Goal: Transaction & Acquisition: Book appointment/travel/reservation

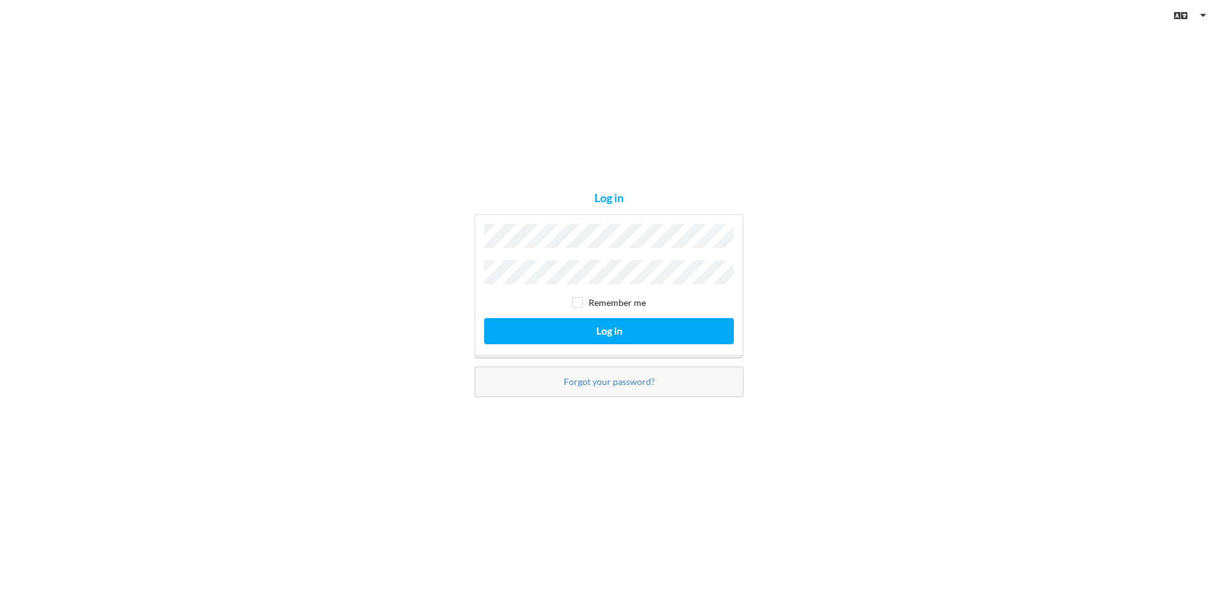
click at [470, 273] on div "Log in Remember me Log in Forgot your password?" at bounding box center [609, 294] width 287 height 222
click at [484, 318] on button "Log in" at bounding box center [609, 331] width 250 height 26
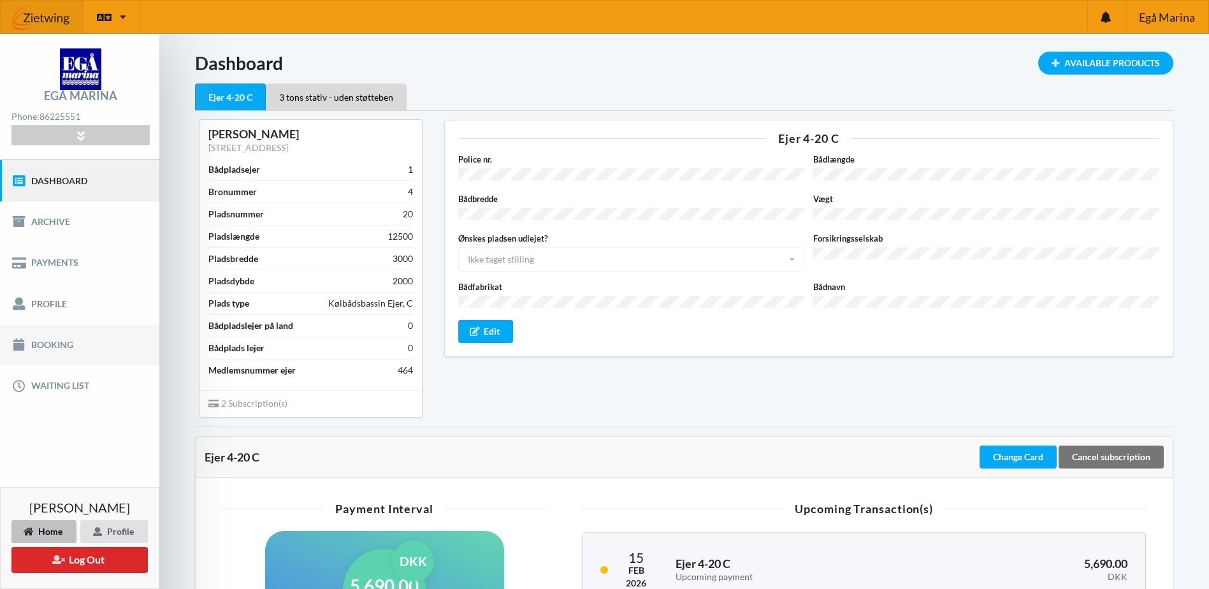
click at [43, 338] on link "Booking" at bounding box center [79, 344] width 159 height 41
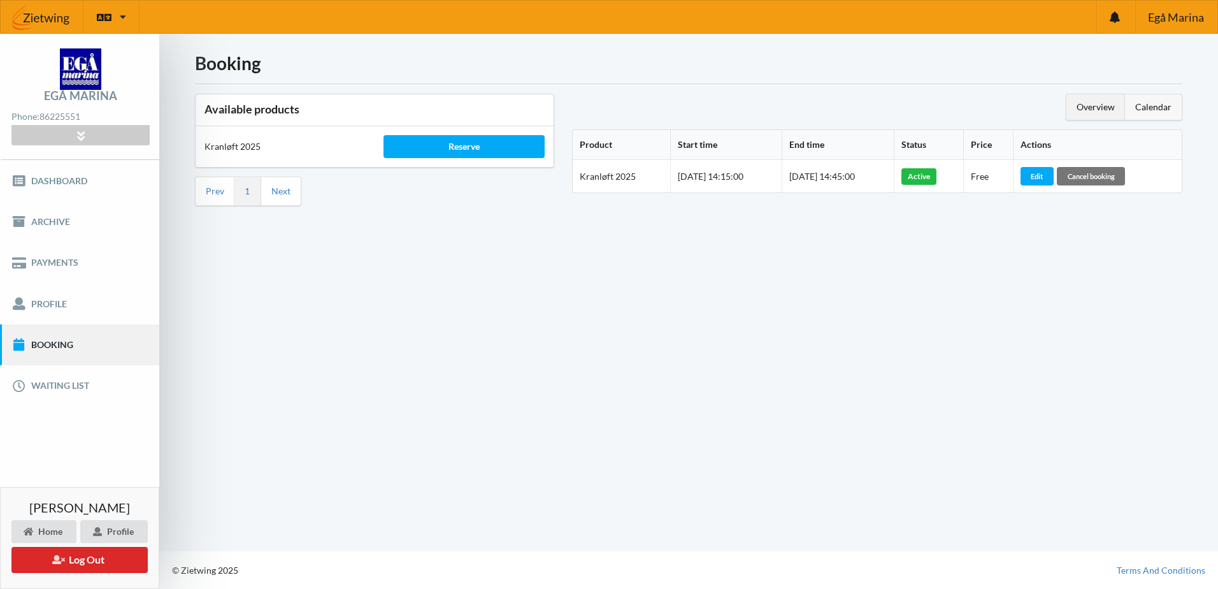
click at [1156, 106] on div "Calendar" at bounding box center [1153, 106] width 57 height 25
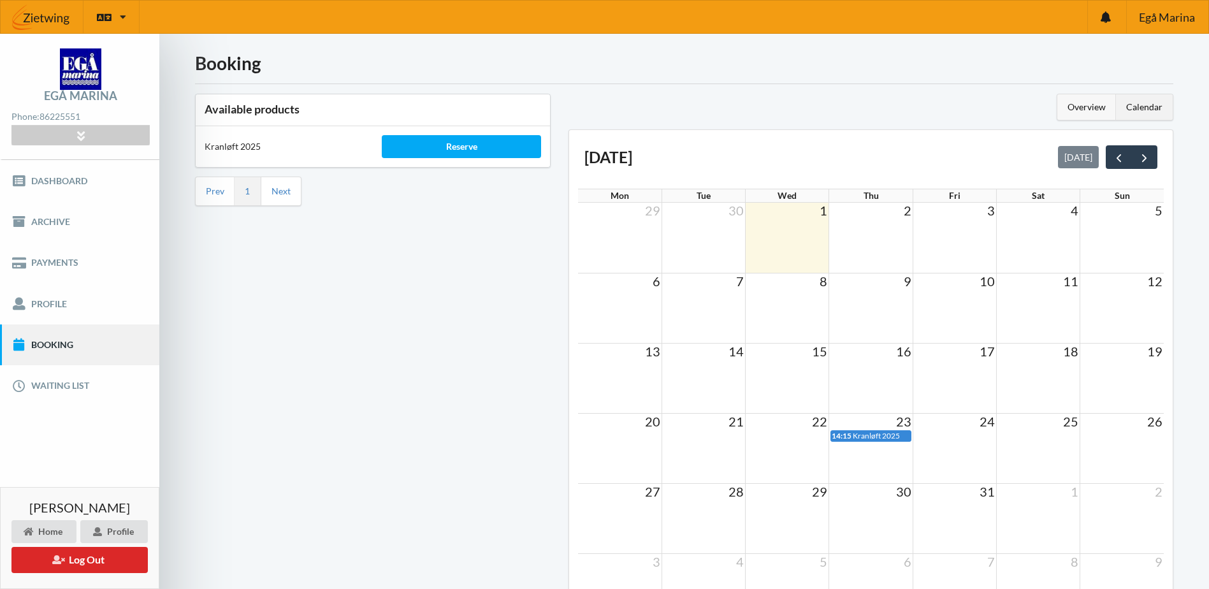
click at [1079, 113] on div "Overview" at bounding box center [1086, 106] width 59 height 25
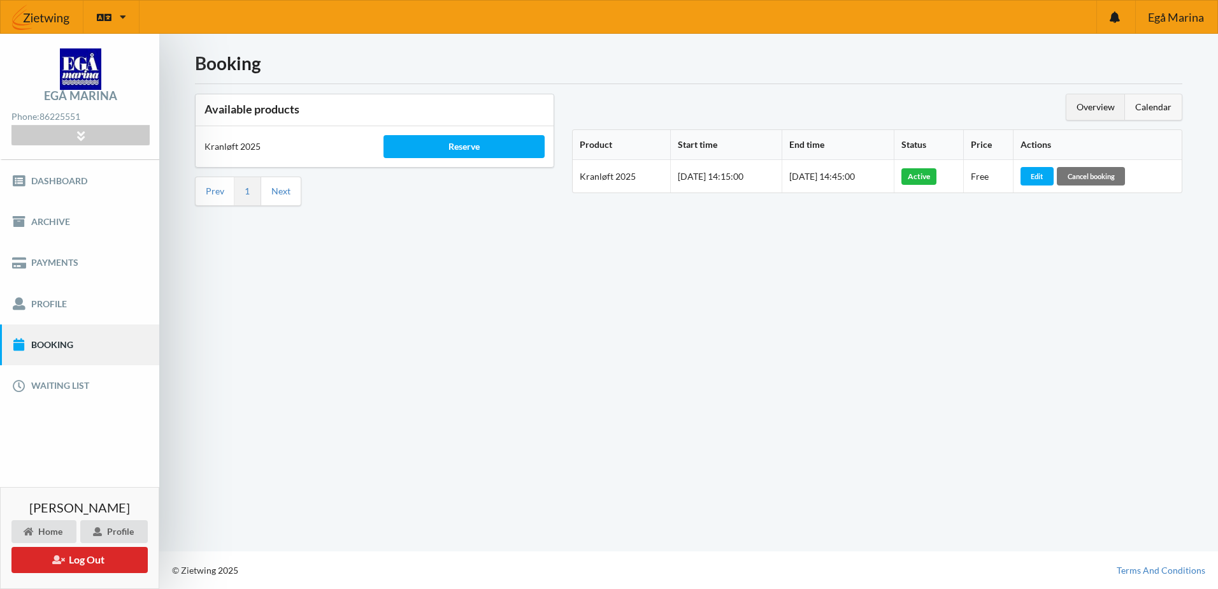
click at [1137, 112] on div "Calendar" at bounding box center [1153, 106] width 57 height 25
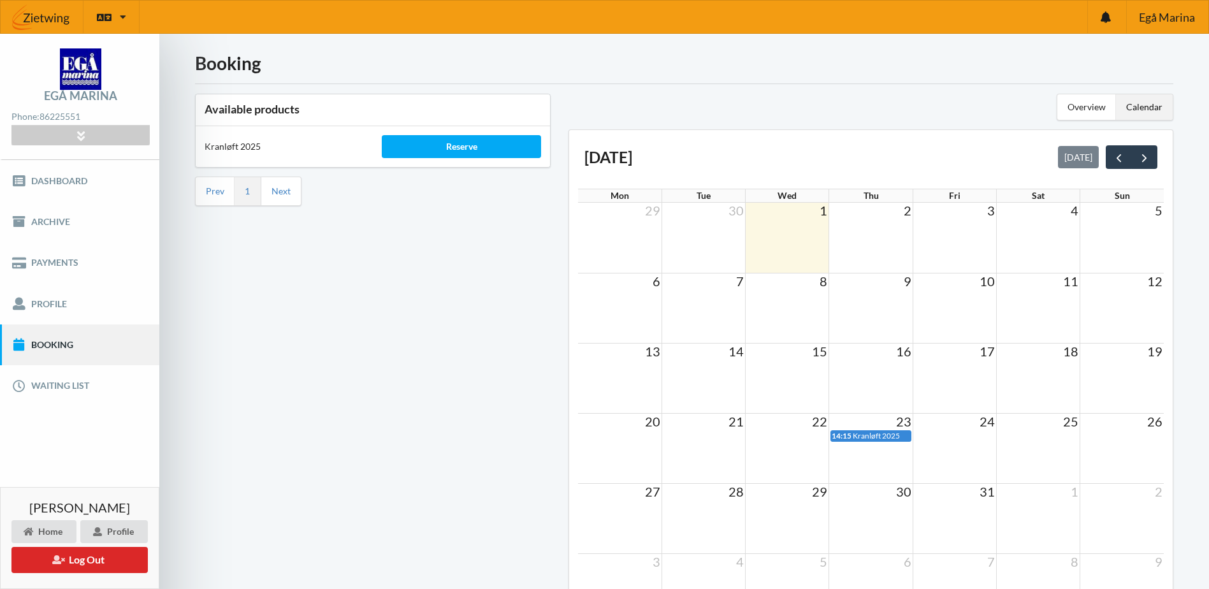
click at [1132, 116] on div "Calendar" at bounding box center [1144, 106] width 57 height 25
click at [1137, 106] on div "Calendar" at bounding box center [1144, 106] width 57 height 25
click at [1139, 153] on span "next" at bounding box center [1143, 157] width 13 height 13
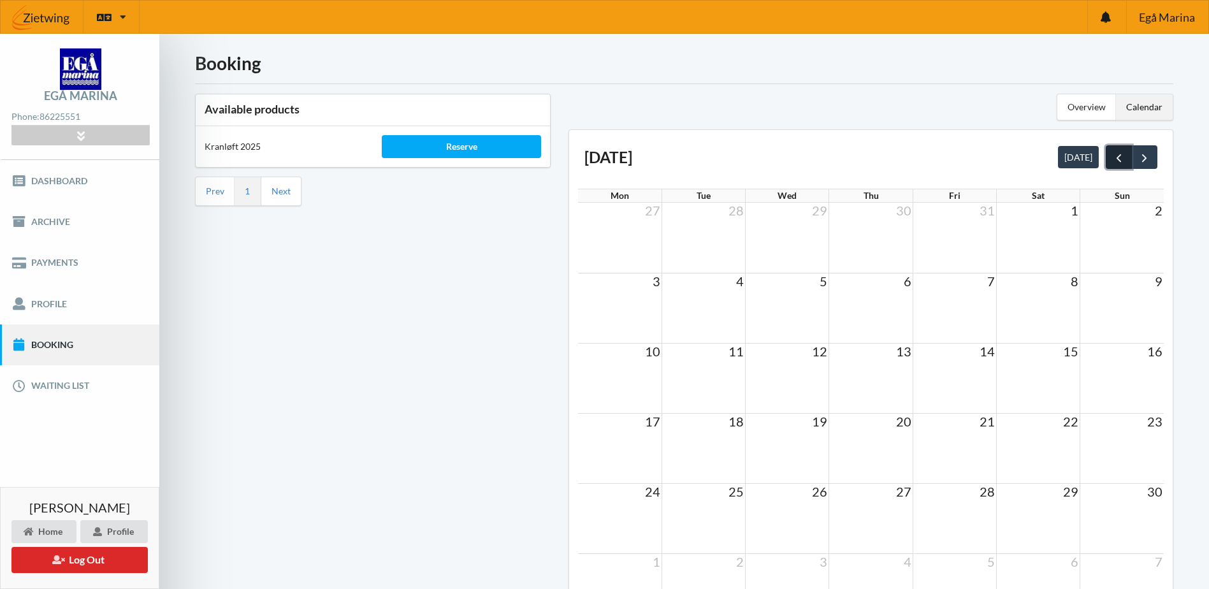
click at [1121, 157] on span "prev" at bounding box center [1118, 157] width 13 height 13
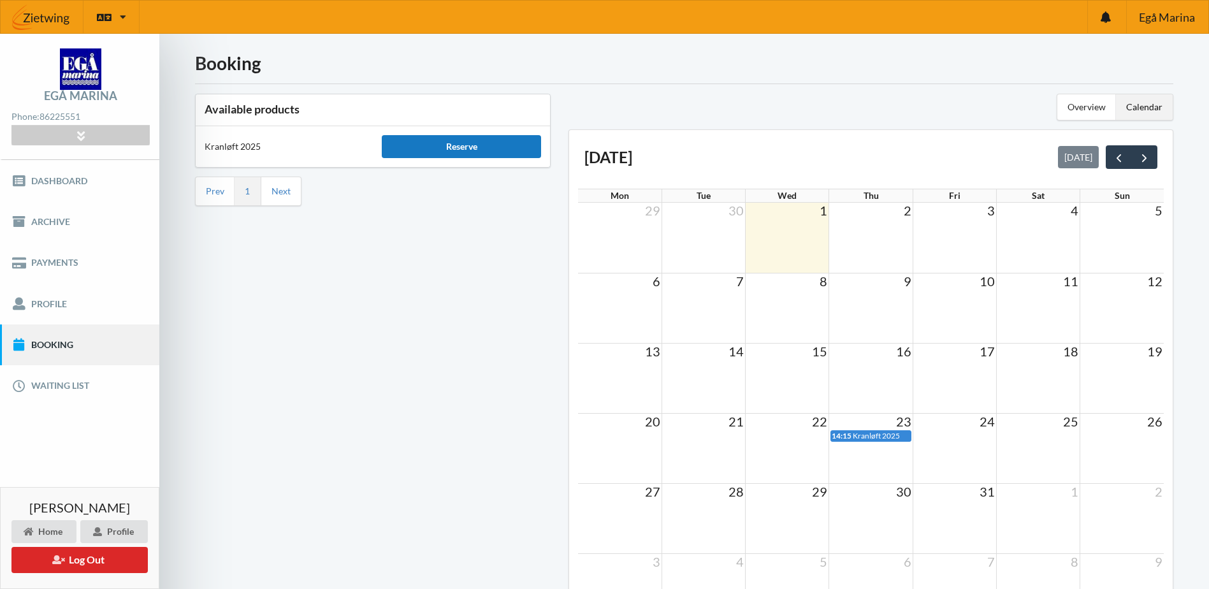
click at [475, 150] on div "Reserve" at bounding box center [461, 146] width 159 height 23
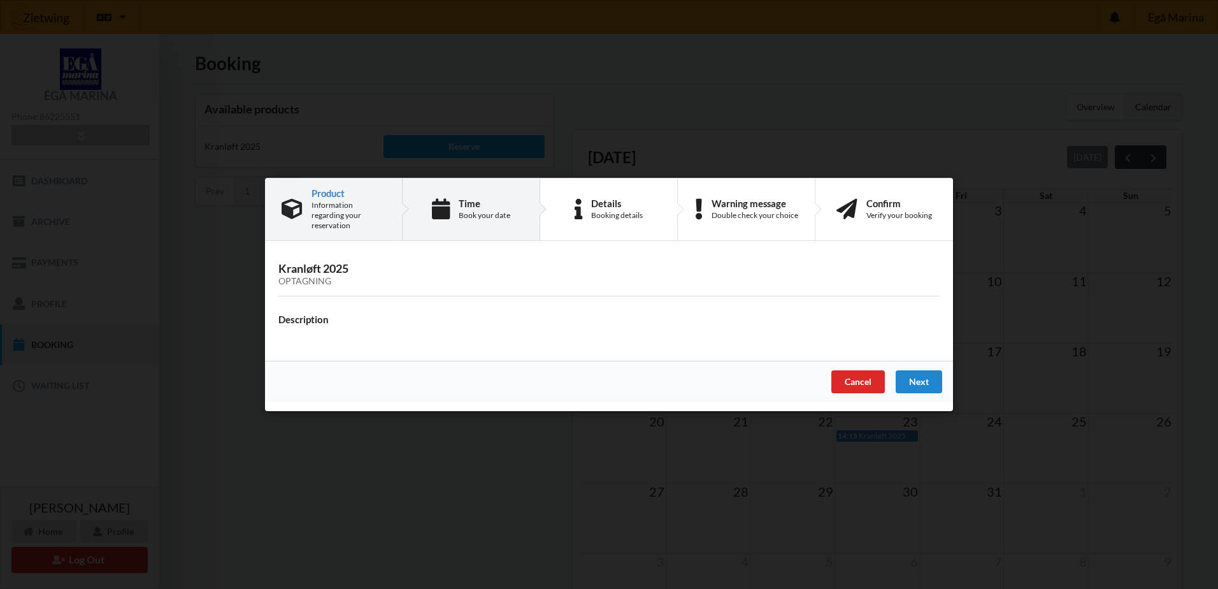
click at [484, 217] on div "Book your date" at bounding box center [485, 215] width 52 height 10
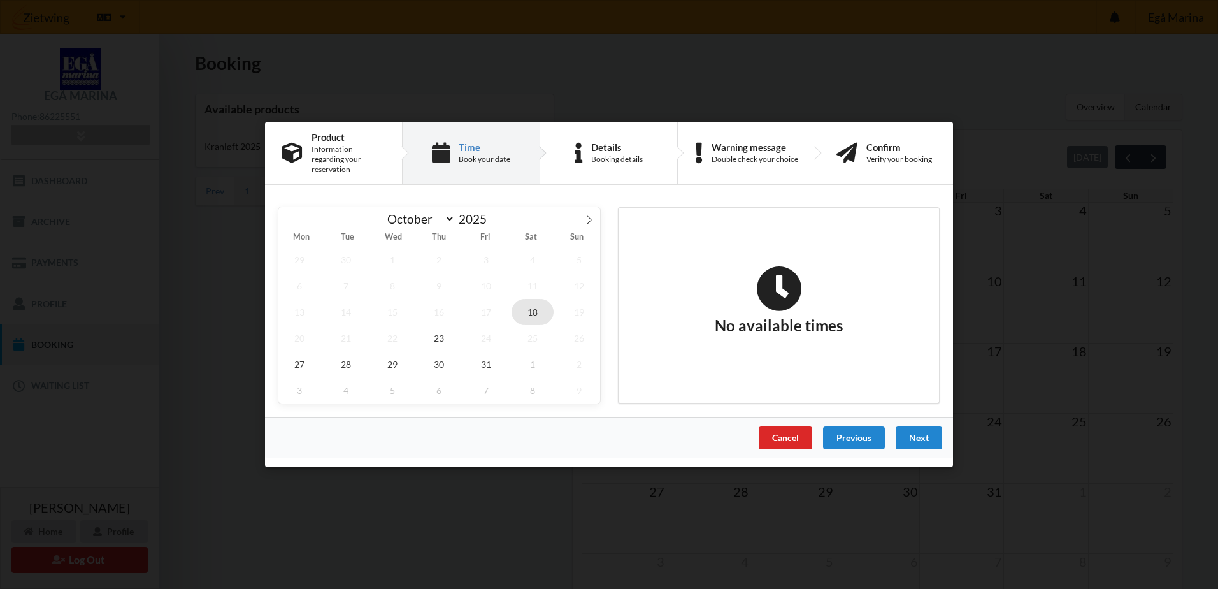
click at [542, 309] on span "18" at bounding box center [533, 312] width 42 height 26
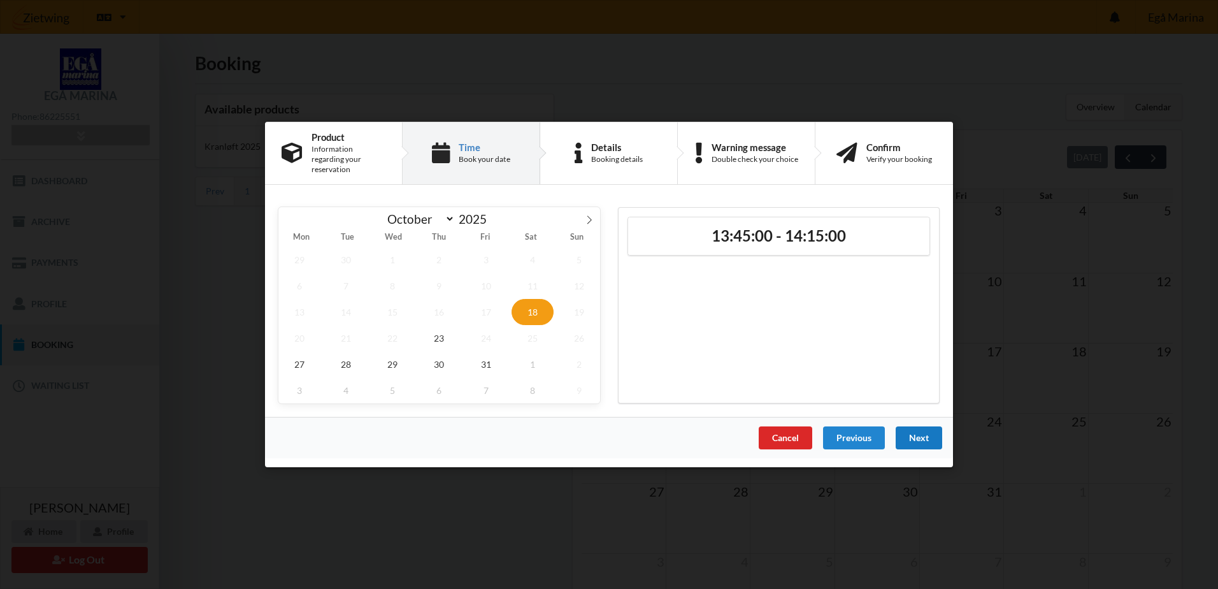
click at [904, 431] on div "Next" at bounding box center [919, 437] width 47 height 23
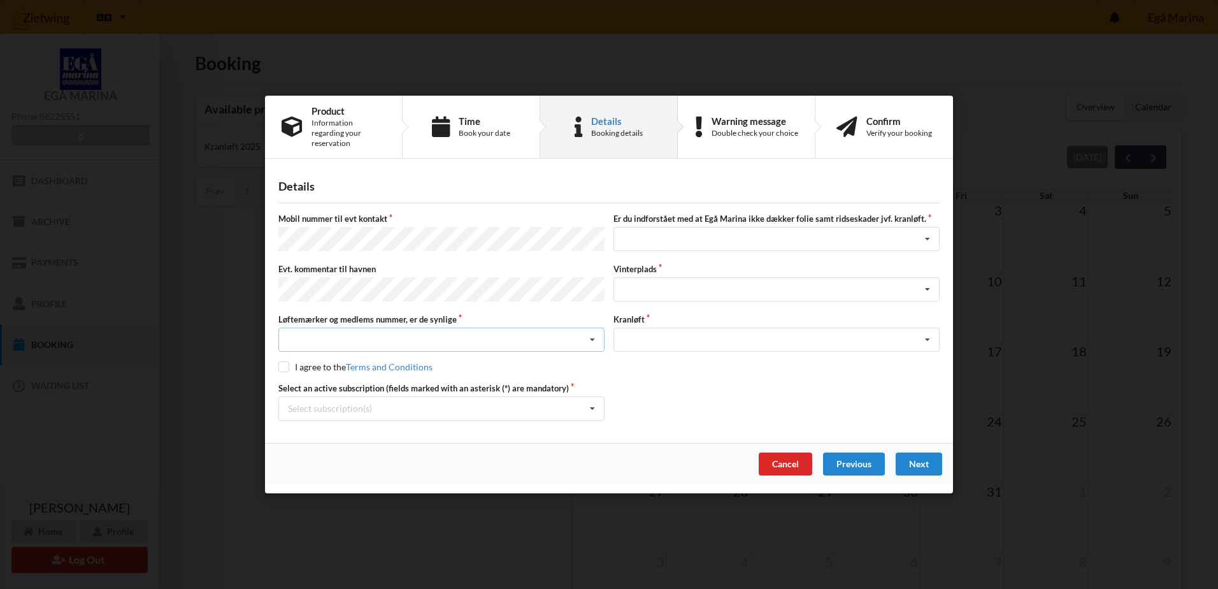
click at [589, 329] on icon at bounding box center [592, 340] width 19 height 24
click at [337, 375] on div "Ja, mine mærker er synlige og intakte" at bounding box center [441, 387] width 325 height 24
click at [285, 361] on input "checkbox" at bounding box center [283, 366] width 11 height 11
checkbox input "true"
click at [589, 403] on icon at bounding box center [592, 409] width 19 height 24
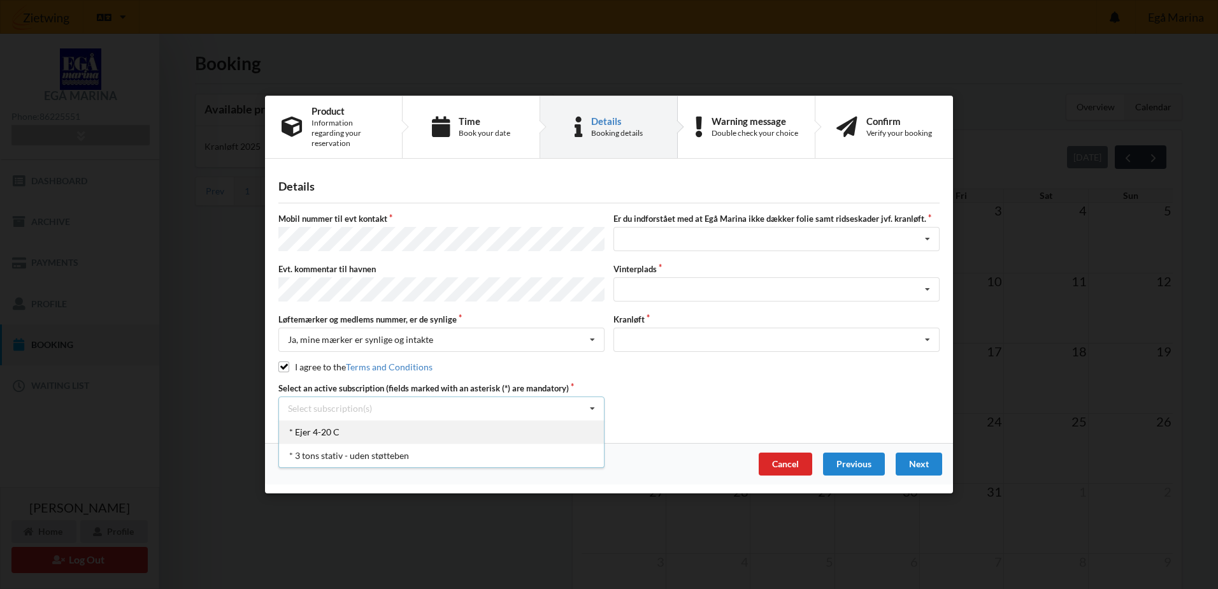
click at [323, 423] on div "* Ejer 4-20 C" at bounding box center [441, 432] width 325 height 24
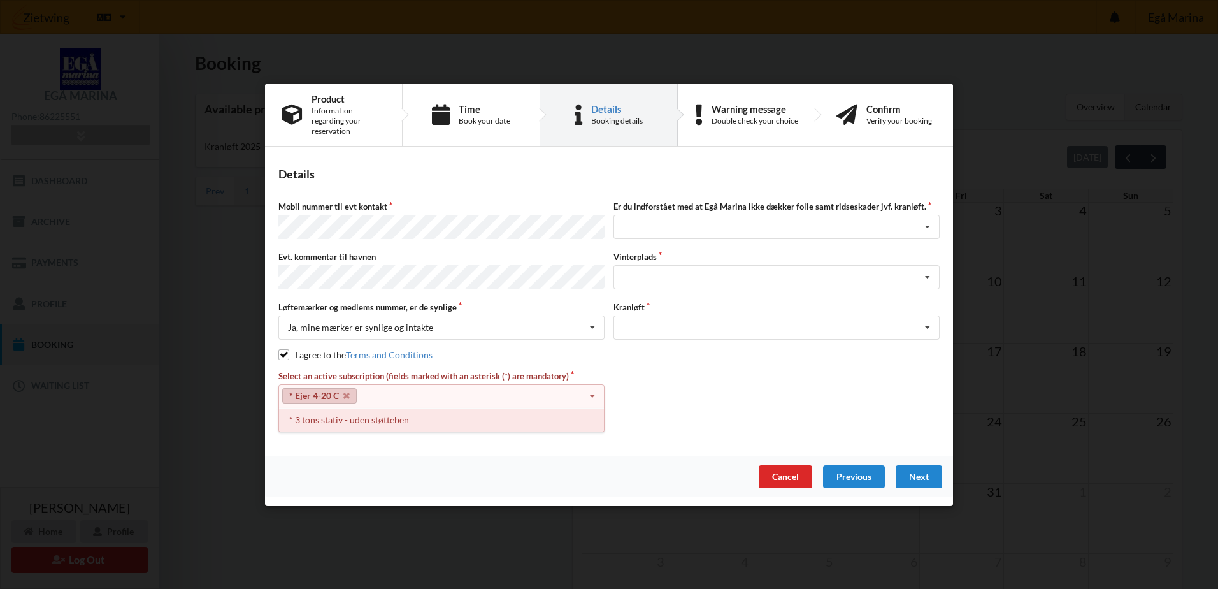
click at [501, 412] on div "* 3 tons stativ - uden støtteben" at bounding box center [441, 419] width 325 height 24
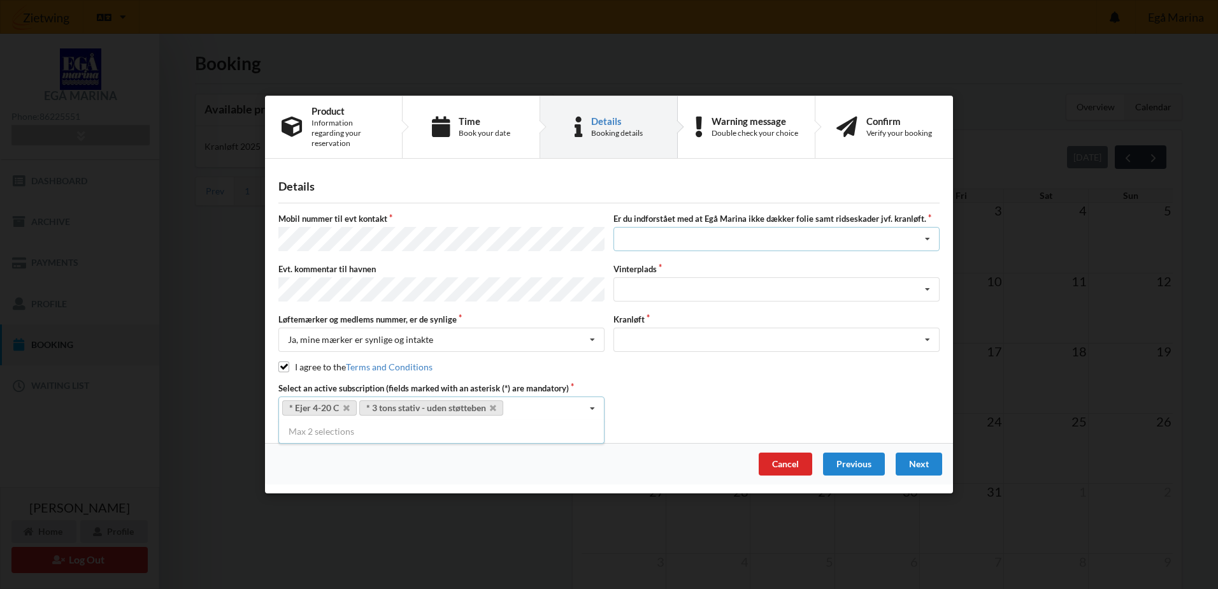
click at [930, 239] on icon at bounding box center [927, 240] width 19 height 24
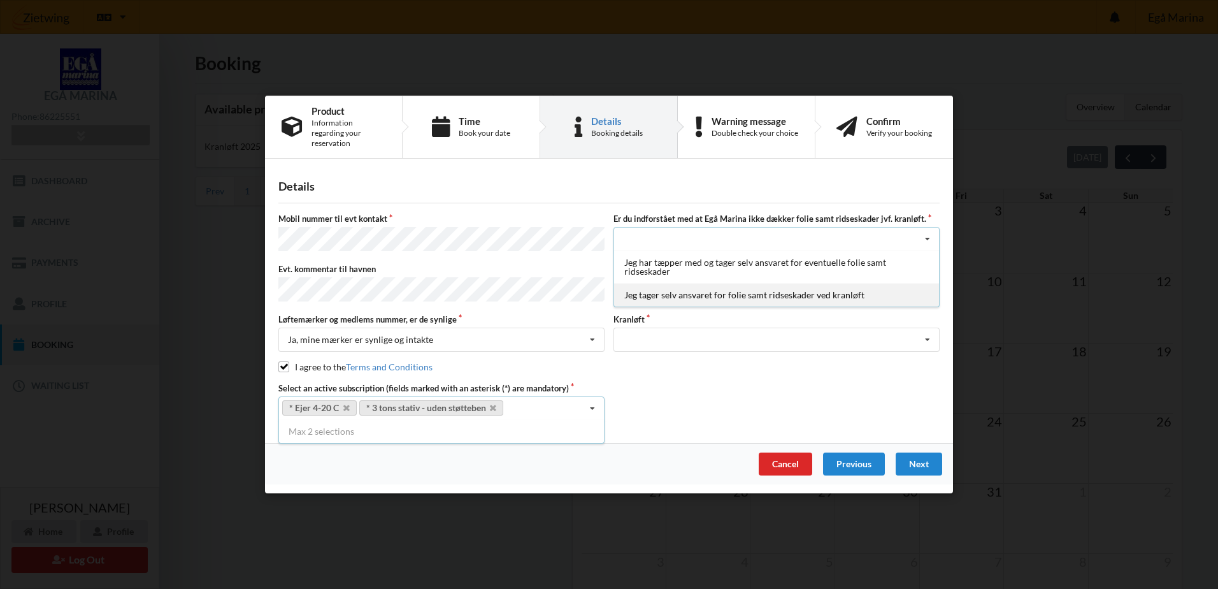
click at [708, 291] on div "Jeg tager selv ansvaret for folie samt ridseskader ved kranløft" at bounding box center [776, 296] width 325 height 24
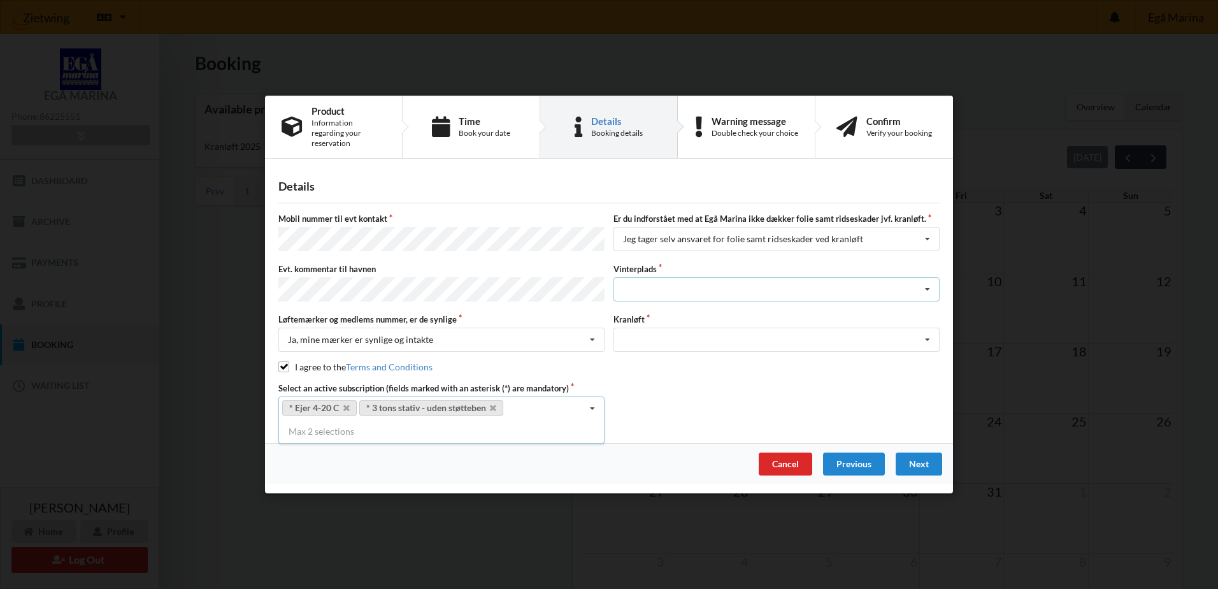
click at [929, 285] on icon at bounding box center [927, 290] width 19 height 24
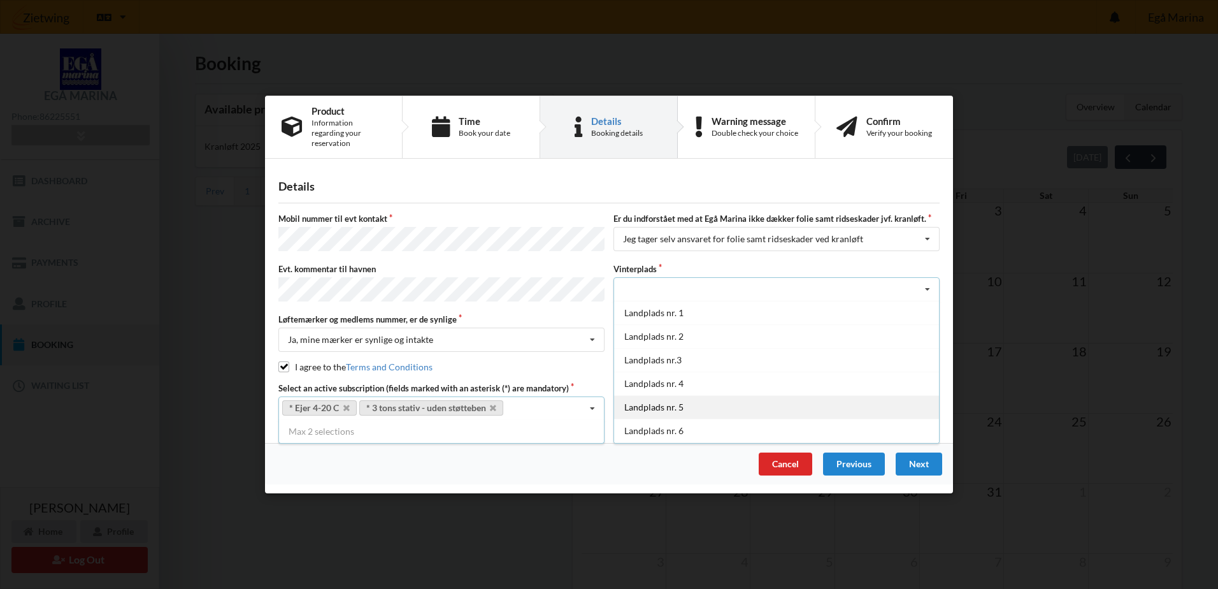
click at [654, 398] on div "Landplads nr. 5" at bounding box center [776, 407] width 325 height 24
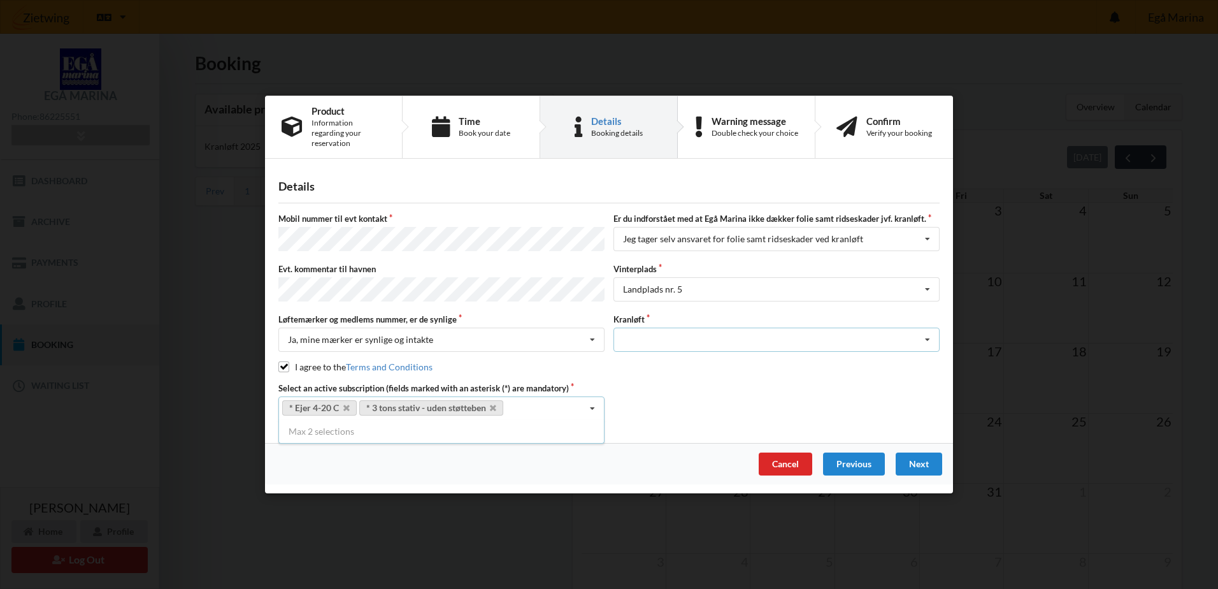
click at [925, 328] on icon at bounding box center [927, 340] width 19 height 24
click at [642, 351] on div "Optagning" at bounding box center [776, 363] width 325 height 24
click at [906, 457] on div "Next" at bounding box center [919, 463] width 47 height 23
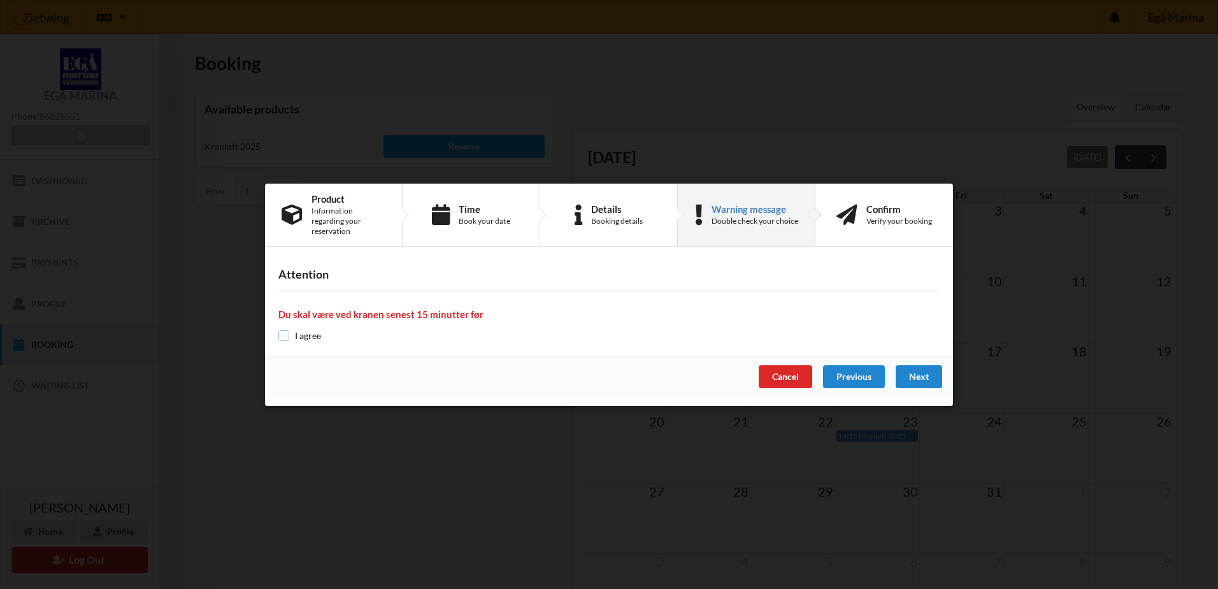
click at [282, 332] on input "checkbox" at bounding box center [283, 335] width 11 height 11
checkbox input "true"
click at [913, 377] on div "Next" at bounding box center [919, 376] width 47 height 23
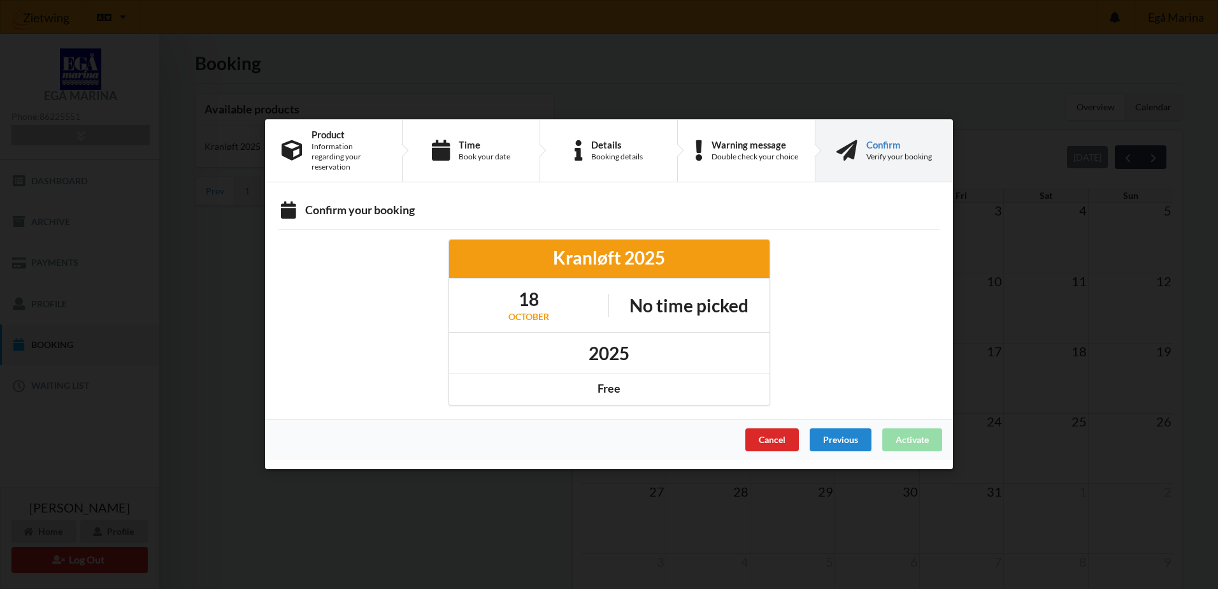
click at [900, 422] on div "Cancel Previous Activate" at bounding box center [609, 439] width 688 height 41
click at [890, 440] on div "Cancel Previous Activate" at bounding box center [609, 439] width 688 height 41
click at [816, 433] on div "Previous" at bounding box center [841, 440] width 62 height 23
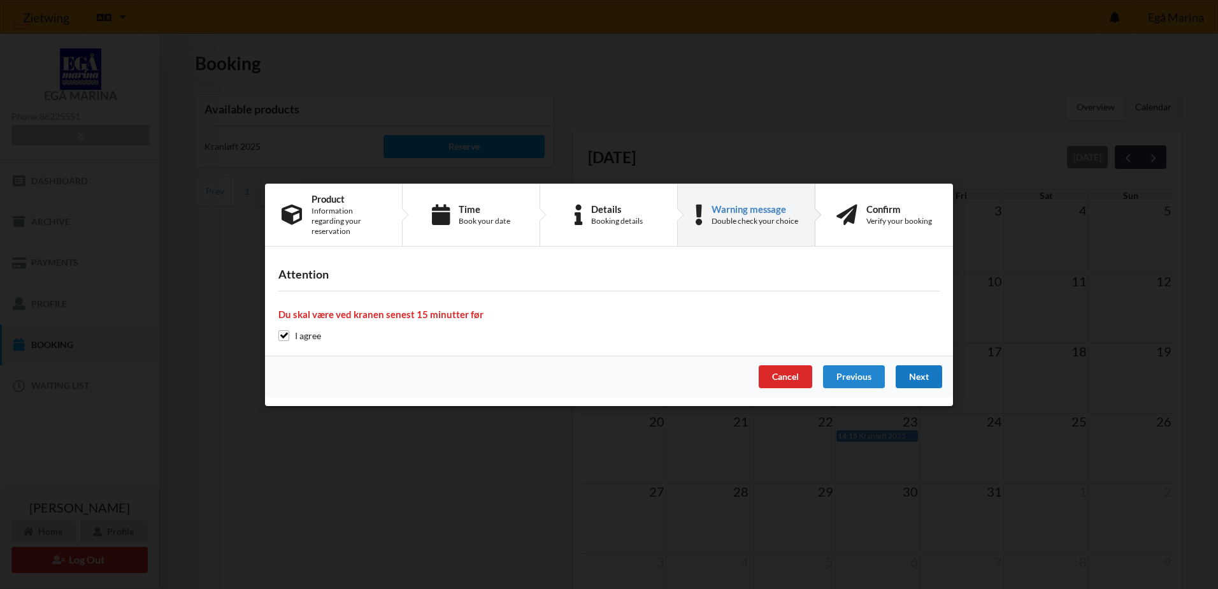
click at [919, 378] on div "Next" at bounding box center [919, 376] width 47 height 23
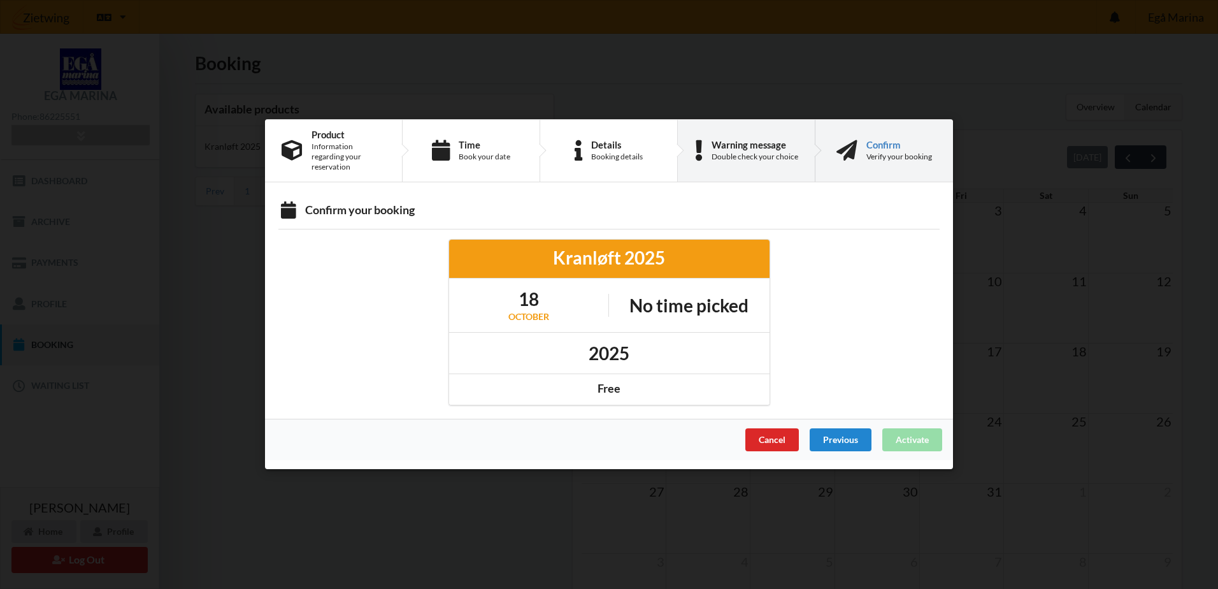
click at [776, 159] on div "Double check your choice" at bounding box center [755, 157] width 87 height 10
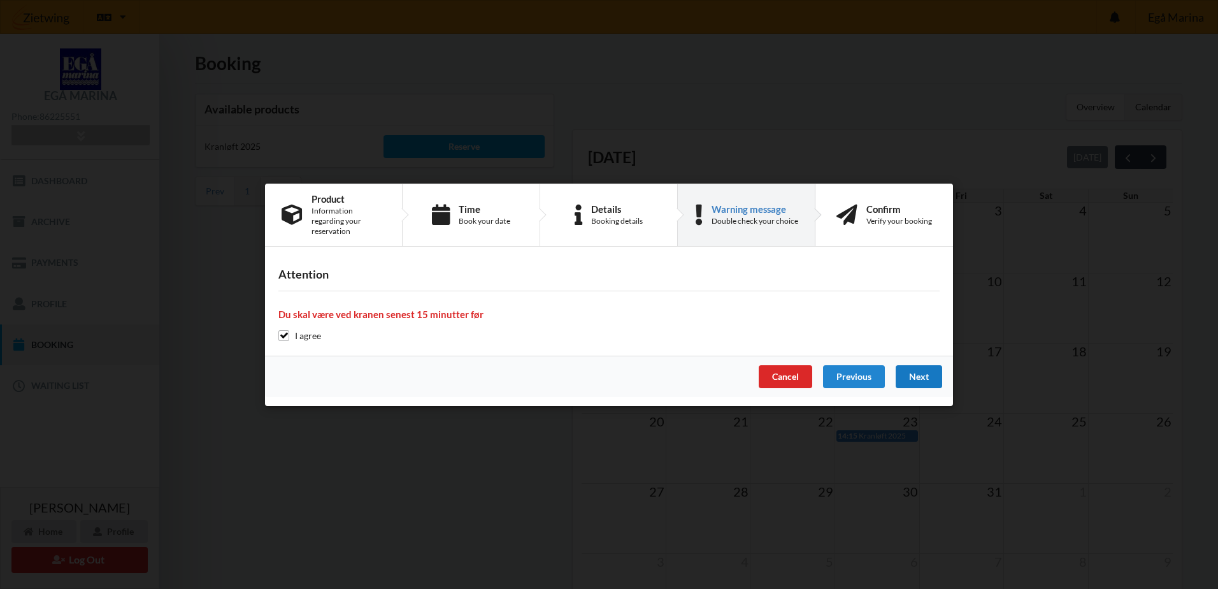
click at [918, 374] on div "Next" at bounding box center [919, 376] width 47 height 23
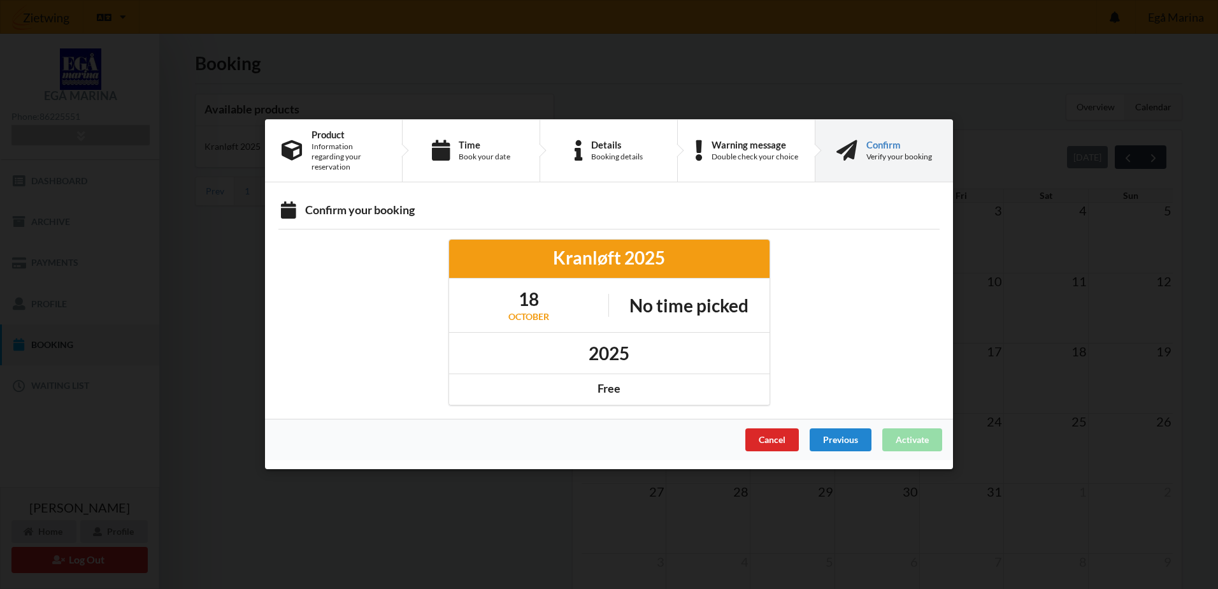
click at [917, 431] on div "Cancel Previous Activate" at bounding box center [609, 439] width 688 height 41
click at [760, 429] on div "Cancel" at bounding box center [773, 440] width 54 height 23
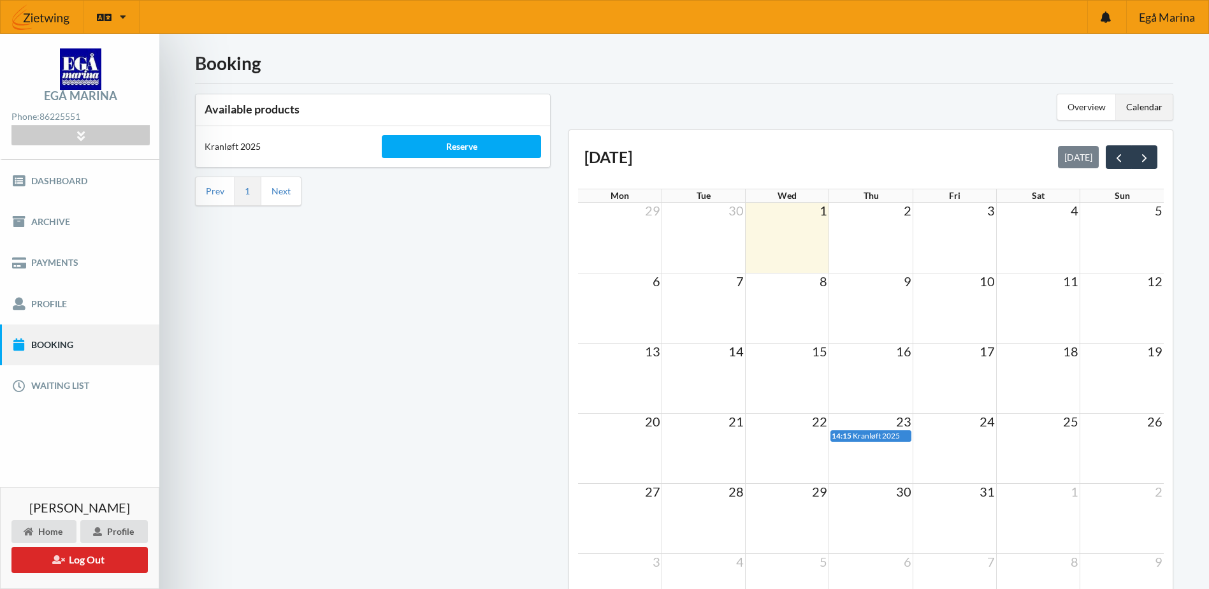
click at [50, 336] on link "Booking" at bounding box center [79, 344] width 159 height 41
click at [847, 433] on span "14:15" at bounding box center [842, 436] width 20 height 10
click at [891, 435] on span "Kranløft 2025" at bounding box center [876, 436] width 47 height 10
drag, startPoint x: 891, startPoint y: 435, endPoint x: 867, endPoint y: 435, distance: 24.2
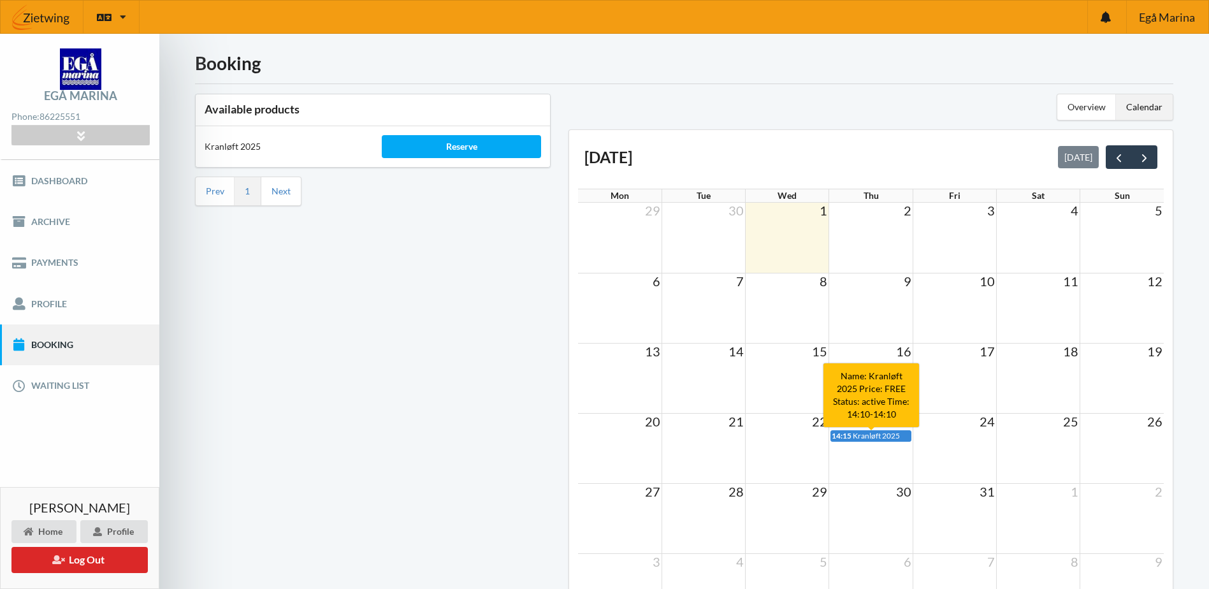
click at [867, 435] on span "Kranløft 2025" at bounding box center [876, 436] width 47 height 10
click at [1148, 159] on span "next" at bounding box center [1143, 157] width 13 height 13
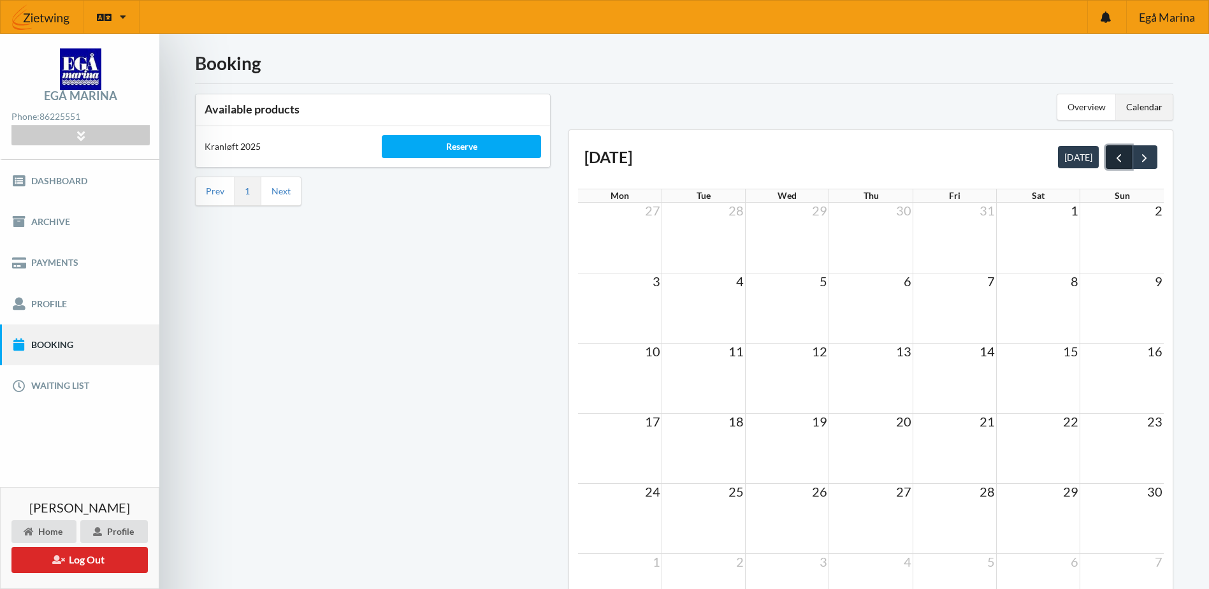
click at [1121, 159] on span "prev" at bounding box center [1118, 157] width 13 height 13
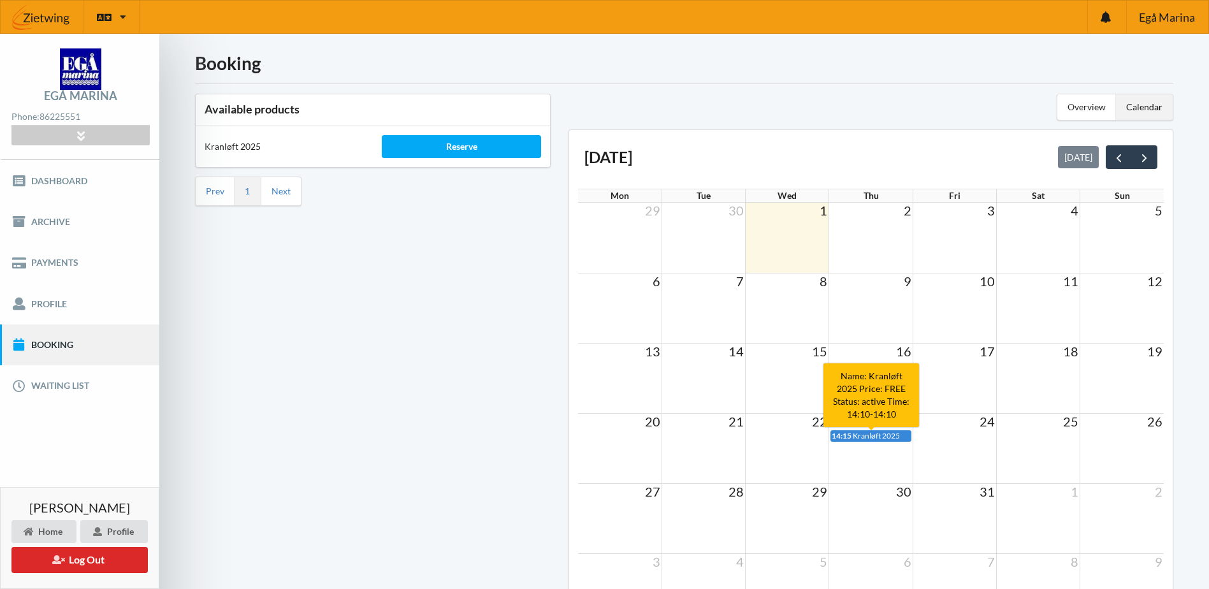
drag, startPoint x: 865, startPoint y: 433, endPoint x: 858, endPoint y: 433, distance: 7.6
click at [858, 433] on span "Kranløft 2025" at bounding box center [876, 436] width 47 height 10
click at [66, 340] on link "Booking" at bounding box center [79, 344] width 159 height 41
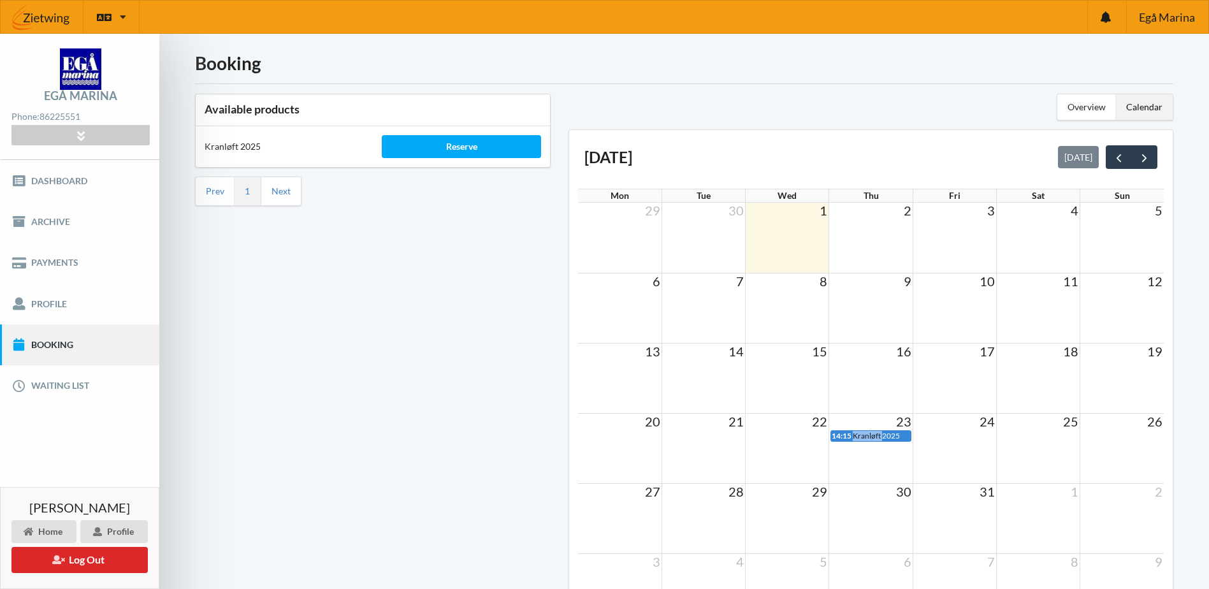
click at [66, 340] on link "Booking" at bounding box center [79, 344] width 159 height 41
click at [469, 147] on div "Reserve" at bounding box center [461, 146] width 159 height 23
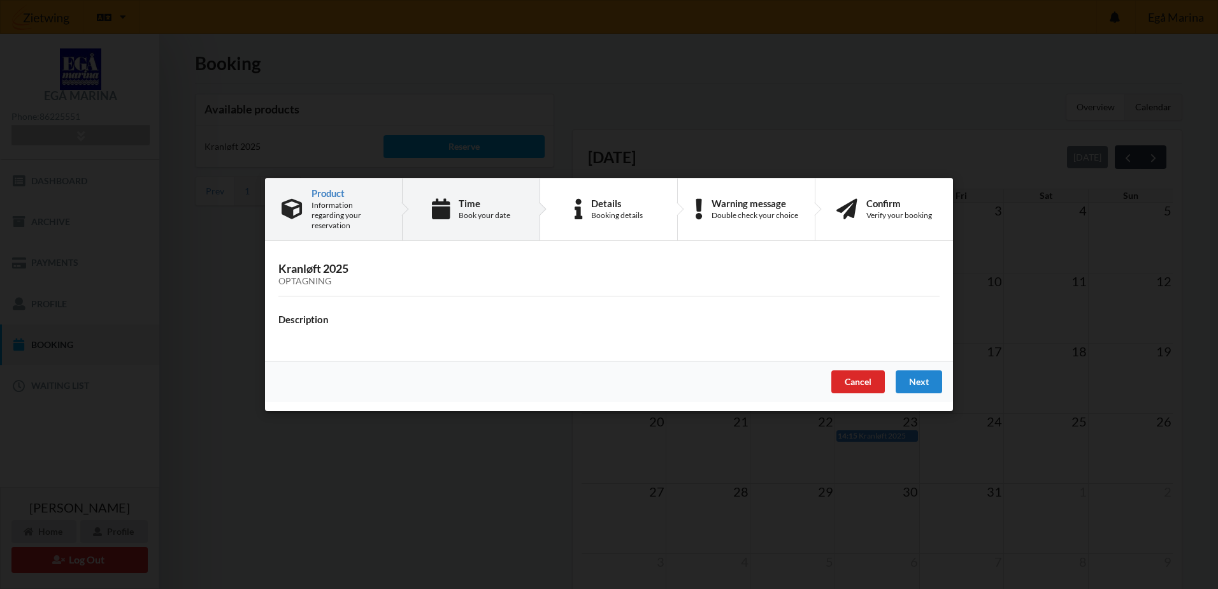
click at [481, 213] on div "Book your date" at bounding box center [485, 215] width 52 height 10
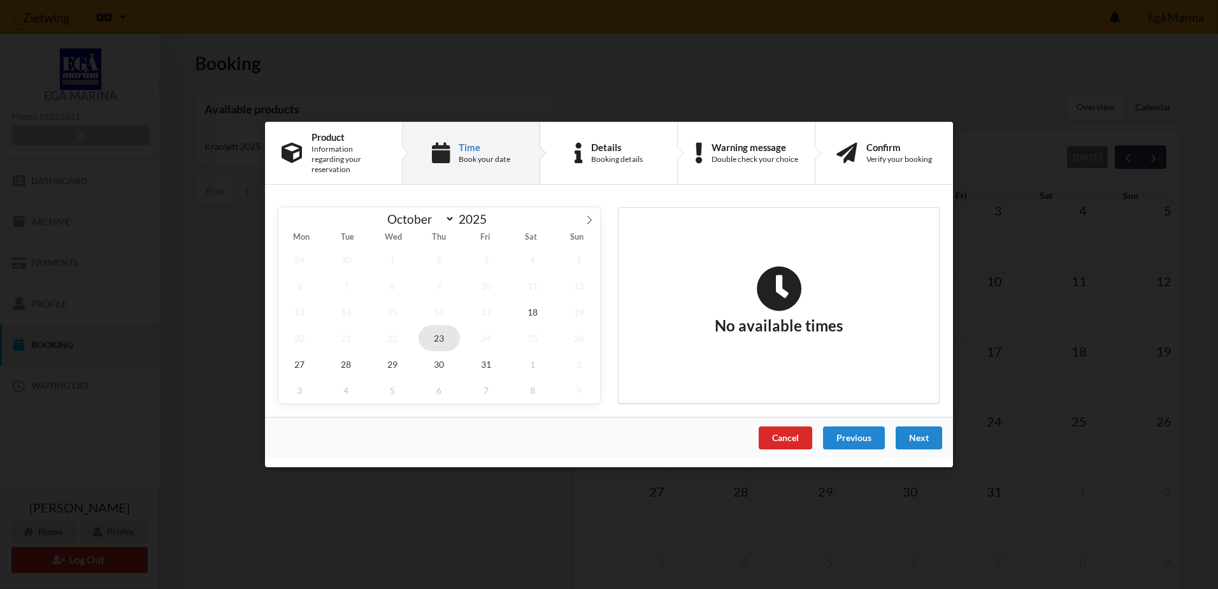
click at [443, 334] on span "23" at bounding box center [440, 338] width 42 height 26
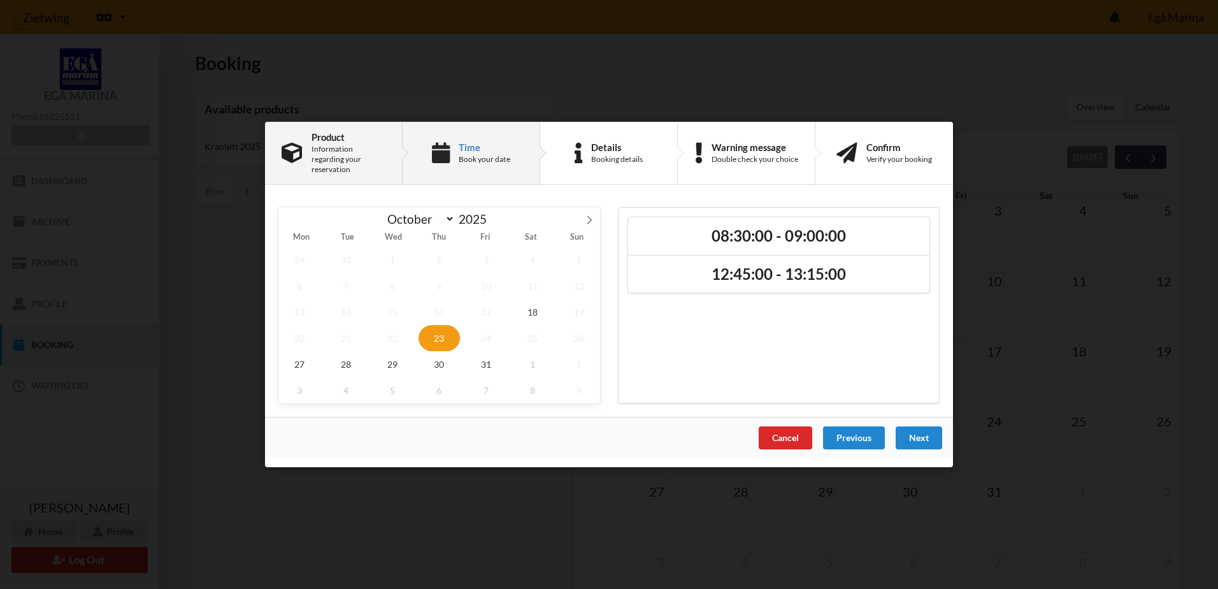
click at [354, 147] on div "Product Information regarding your reservation" at bounding box center [349, 153] width 74 height 43
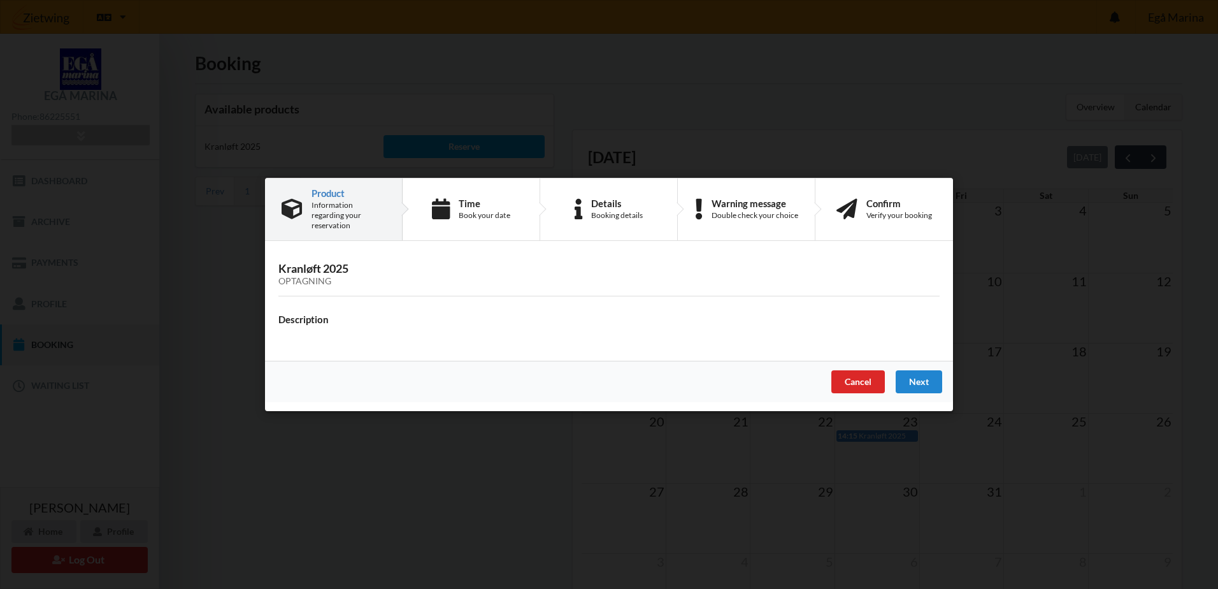
click at [857, 371] on div "Cancel" at bounding box center [859, 381] width 54 height 23
